Goal: Check status: Check status

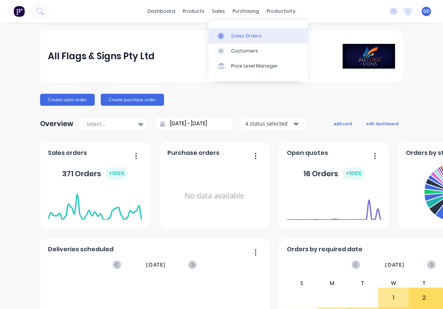
click at [236, 35] on div "Sales Orders" at bounding box center [246, 36] width 31 height 7
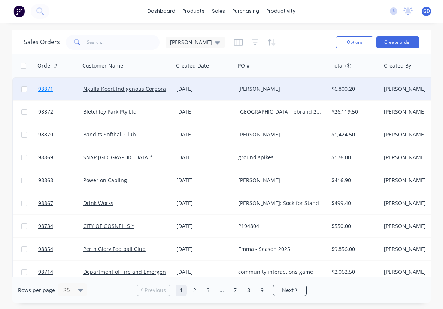
click at [48, 90] on span "98871" at bounding box center [45, 88] width 15 height 7
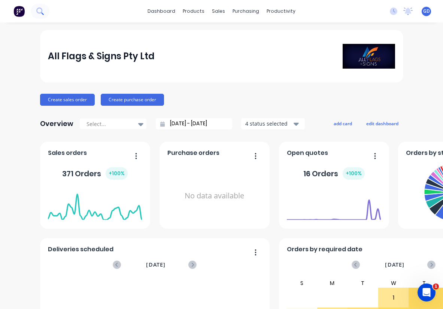
click at [40, 14] on icon at bounding box center [39, 10] width 7 height 7
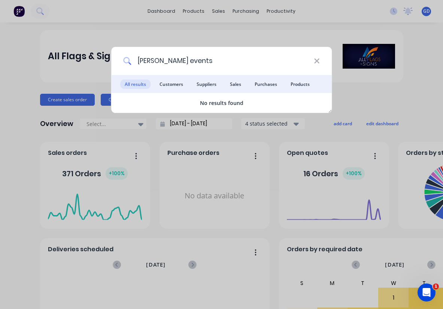
click at [161, 61] on input "Mellen events" at bounding box center [222, 61] width 183 height 28
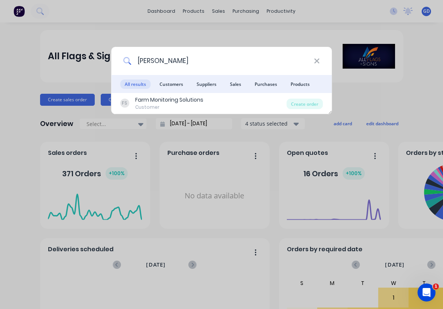
type input "Mellon"
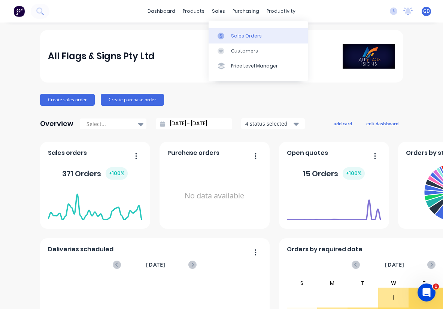
click at [232, 34] on div "Sales Orders" at bounding box center [246, 36] width 31 height 7
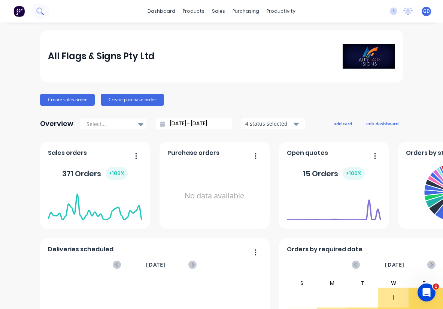
click at [38, 12] on icon at bounding box center [39, 10] width 6 height 6
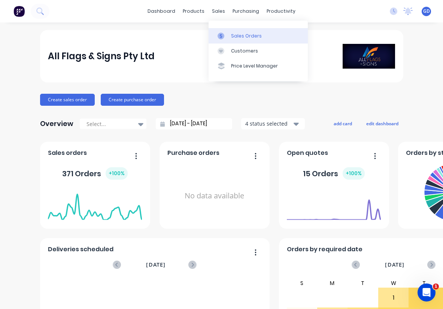
click at [234, 33] on div "Sales Orders" at bounding box center [246, 36] width 31 height 7
click at [235, 34] on div "Sales Orders" at bounding box center [246, 36] width 31 height 7
